Goal: Navigation & Orientation: Find specific page/section

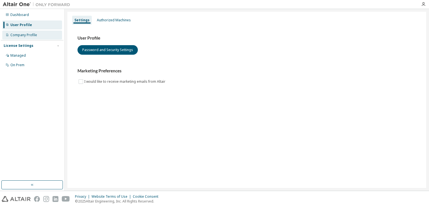
click at [26, 38] on div "Company Profile" at bounding box center [32, 35] width 60 height 9
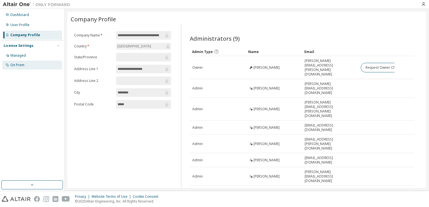
click at [16, 63] on div "On Prem" at bounding box center [17, 65] width 14 height 4
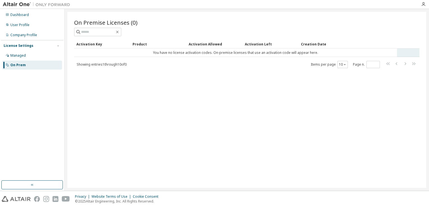
click at [205, 54] on td "You have no license activation codes. On-premise licenses that use an activatio…" at bounding box center [235, 53] width 323 height 8
click at [21, 54] on div "Managed" at bounding box center [17, 55] width 15 height 4
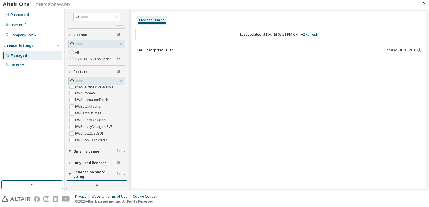
scroll to position [2, 0]
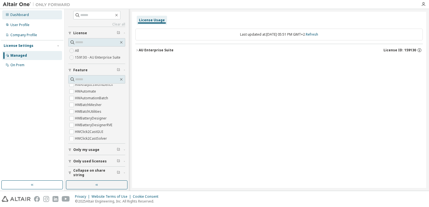
click at [21, 16] on div "Dashboard" at bounding box center [19, 15] width 19 height 4
